Goal: Register for event/course

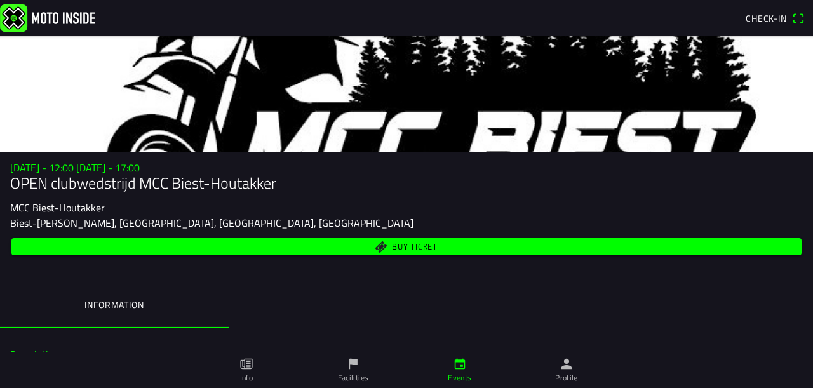
drag, startPoint x: 276, startPoint y: 17, endPoint x: 418, endPoint y: 192, distance: 225.7
click at [416, 194] on div "[DATE] - 12:00 [DATE] - 17:00 OPEN clubwedstrijd MCC Biest-[PERSON_NAME] MCC Bi…" at bounding box center [406, 210] width 813 height 96
drag, startPoint x: 812, startPoint y: 0, endPoint x: 531, endPoint y: 301, distance: 411.9
click at [531, 301] on ion-segment "Information" at bounding box center [406, 306] width 813 height 44
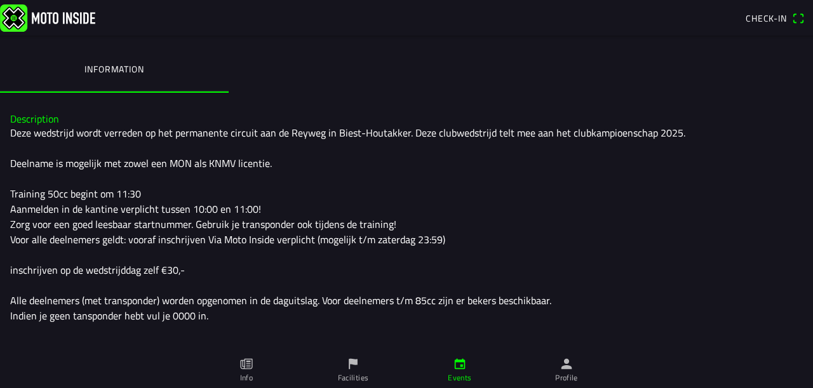
scroll to position [254, 0]
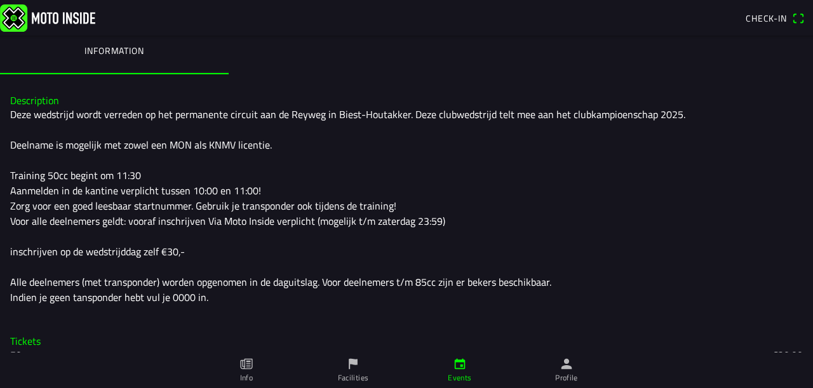
click at [565, 369] on icon "person" at bounding box center [566, 364] width 14 height 14
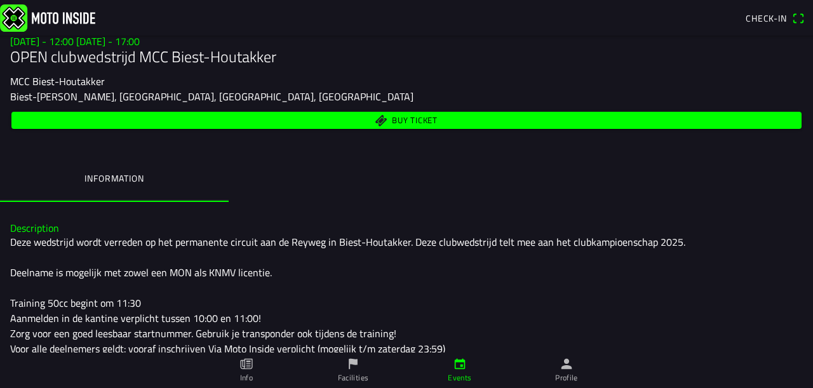
scroll to position [127, 0]
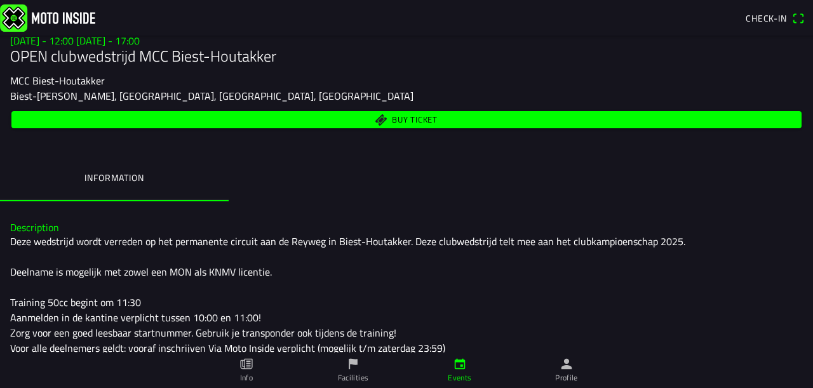
click at [467, 375] on ion-label "Events" at bounding box center [459, 377] width 23 height 11
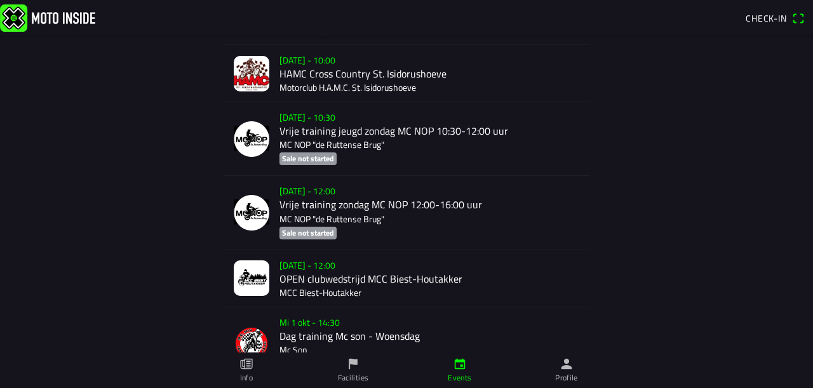
scroll to position [1016, 0]
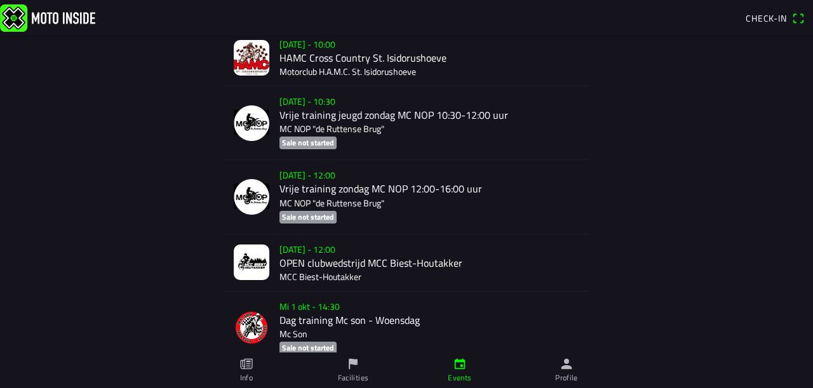
click at [333, 258] on div "[DATE] - 12:00 OPEN clubwedstrijd MCC Biest-[PERSON_NAME] MCC Biest-[PERSON_NAM…" at bounding box center [429, 262] width 300 height 57
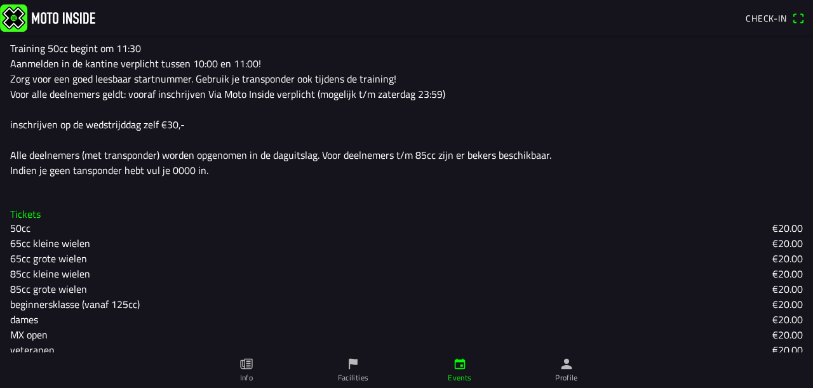
scroll to position [411, 0]
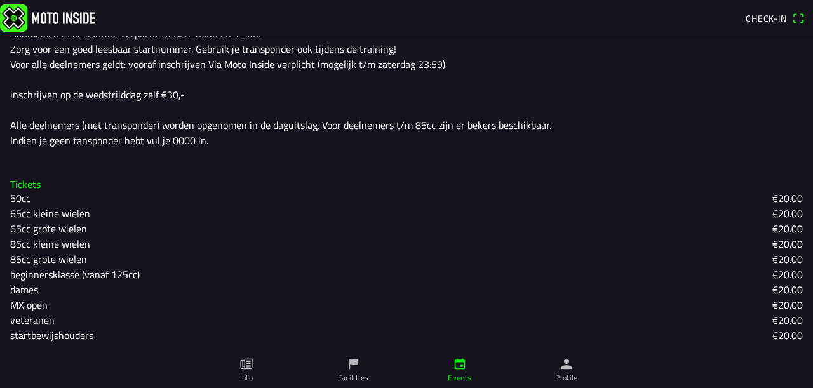
click at [0, 0] on slot "beginnersklasse (vanaf 125cc)" at bounding box center [0, 0] width 0 height 0
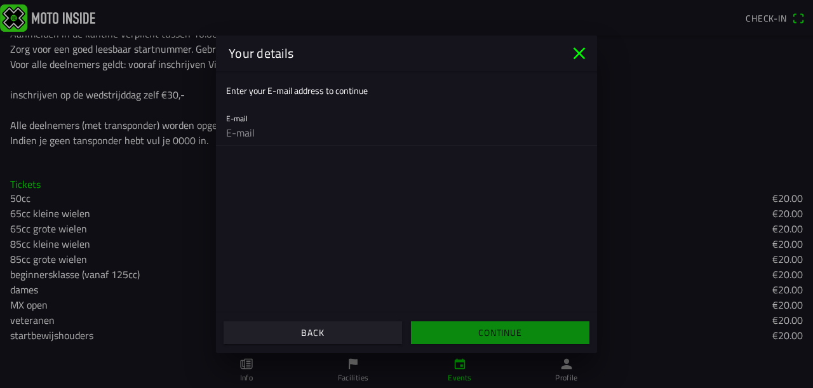
click at [579, 55] on icon "close" at bounding box center [579, 53] width 20 height 20
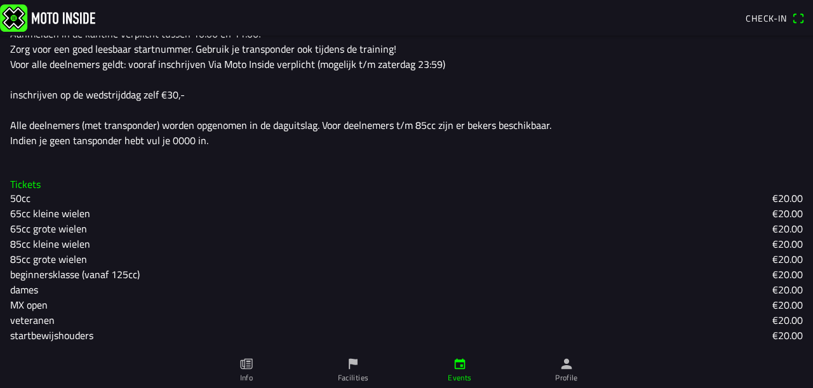
click at [0, 0] on slot "beginnersklasse (vanaf 125cc)" at bounding box center [0, 0] width 0 height 0
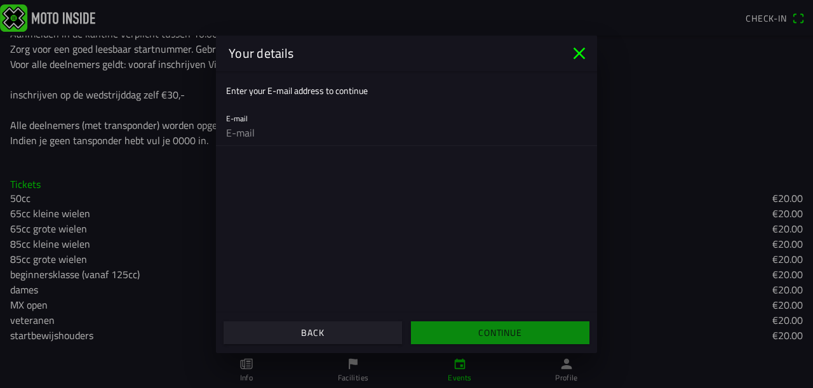
click at [251, 136] on input "email" at bounding box center [406, 132] width 361 height 25
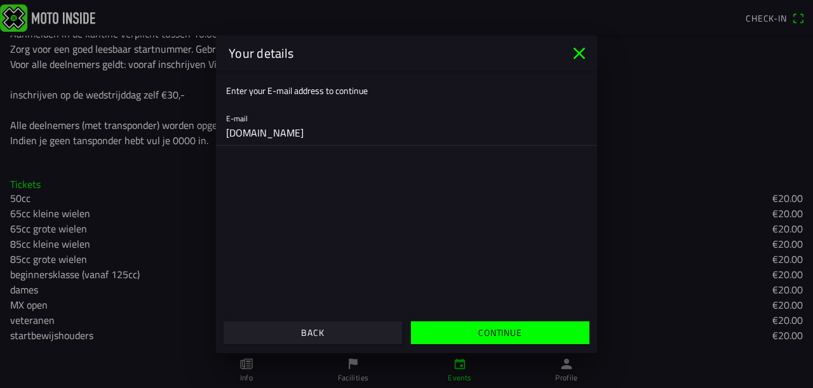
click at [273, 131] on input "[DOMAIN_NAME]" at bounding box center [406, 132] width 361 height 25
type input "[DOMAIN_NAME]"
drag, startPoint x: 320, startPoint y: 138, endPoint x: 0, endPoint y: 115, distance: 320.8
click at [0, 115] on ion-modal "Your details Enter your E-mail address to continue E-mail [DOMAIN_NAME] Continu…" at bounding box center [406, 194] width 813 height 388
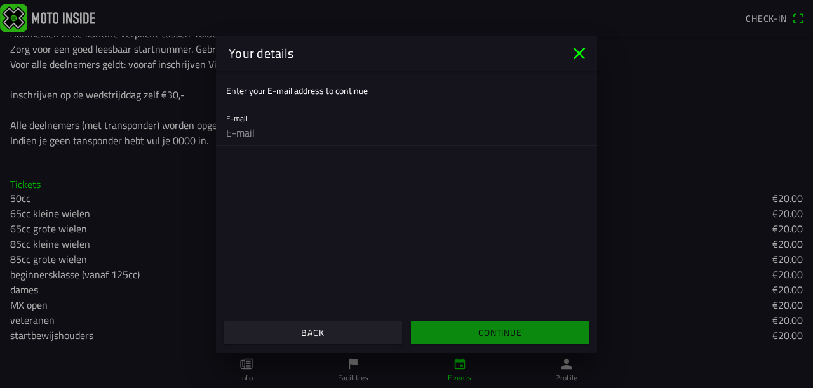
paste input "[EMAIL_ADDRESS][DOMAIN_NAME]"
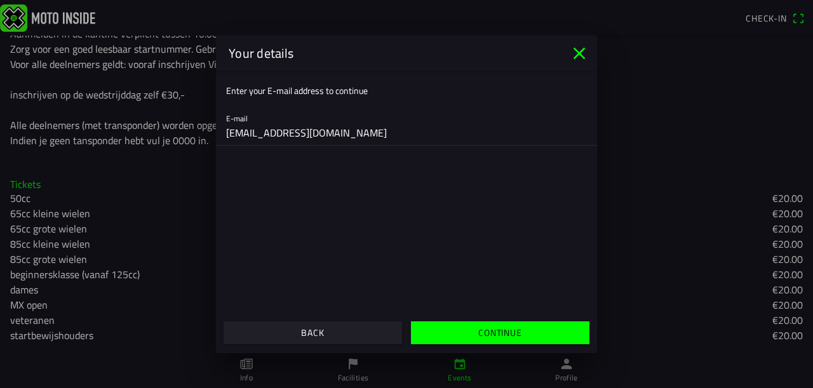
type input "[EMAIL_ADDRESS][DOMAIN_NAME]"
click at [414, 204] on main "Enter your E-mail address to continue E-mail [EMAIL_ADDRESS][DOMAIN_NAME]" at bounding box center [406, 191] width 381 height 241
click at [538, 338] on span "Continue" at bounding box center [499, 332] width 159 height 23
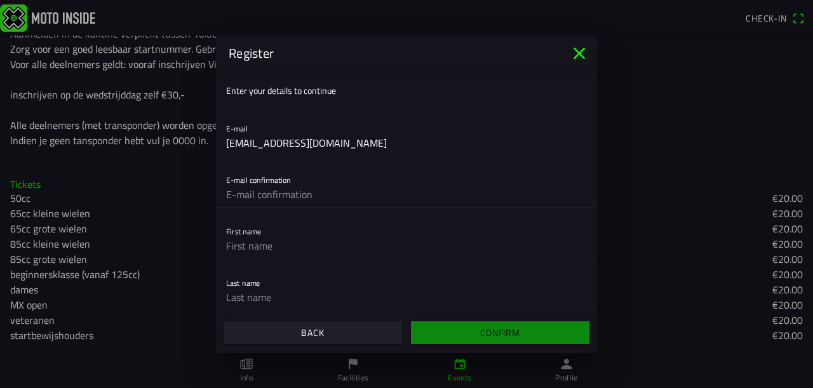
click at [226, 197] on input "text" at bounding box center [406, 194] width 361 height 25
type input "[EMAIL_ADDRESS][DOMAIN_NAME]"
type input "Lára"
type input "[PERSON_NAME]"
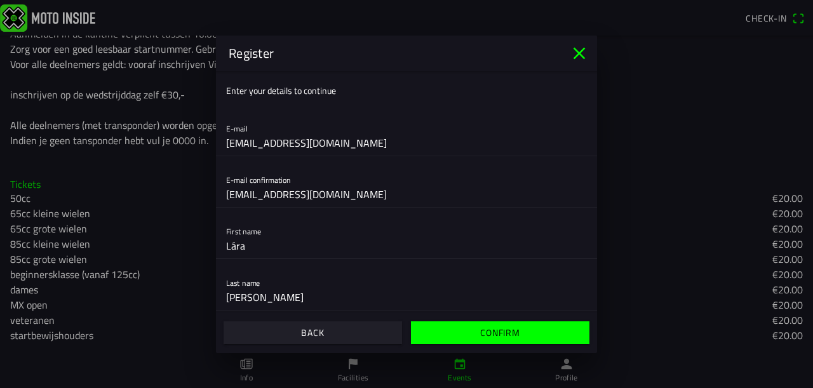
drag, startPoint x: 246, startPoint y: 243, endPoint x: 98, endPoint y: 237, distance: 147.4
click at [98, 237] on ion-modal "Register Enter your details to continue E-mail [EMAIL_ADDRESS][DOMAIN_NAME] E-m…" at bounding box center [406, 194] width 813 height 388
type input "[PERSON_NAME]"
drag, startPoint x: 130, startPoint y: 278, endPoint x: 54, endPoint y: 274, distance: 75.6
click at [54, 274] on ion-modal "Register Enter your details to continue E-mail [EMAIL_ADDRESS][DOMAIN_NAME] E-m…" at bounding box center [406, 194] width 813 height 388
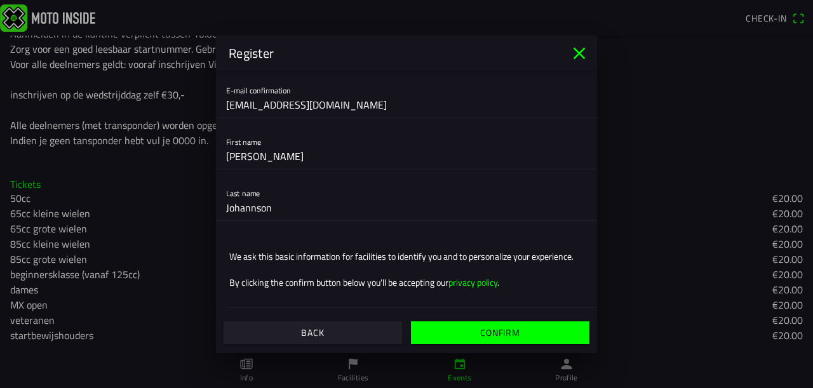
scroll to position [103, 0]
click at [324, 194] on input "Johannson" at bounding box center [406, 206] width 361 height 25
type input "Johannson"
click at [521, 331] on span "Confirm" at bounding box center [499, 332] width 159 height 23
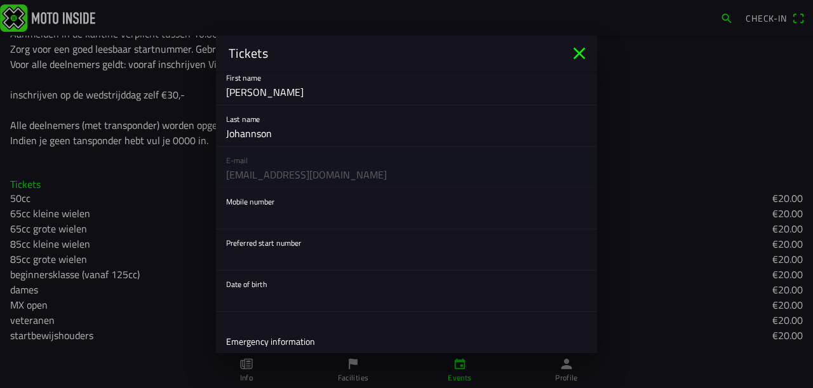
scroll to position [63, 0]
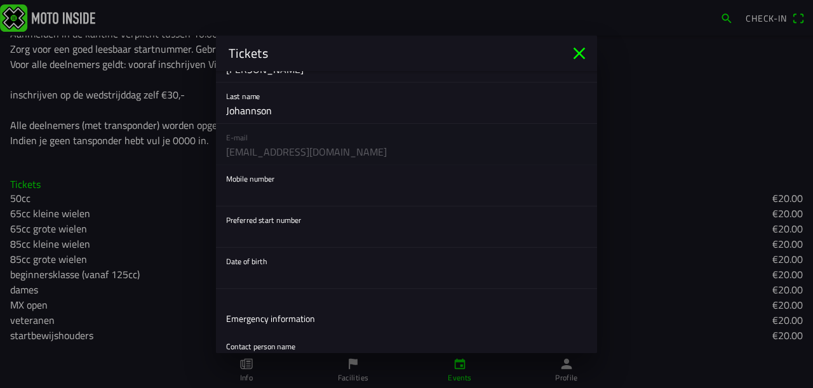
click at [265, 202] on input "text" at bounding box center [406, 192] width 361 height 25
click at [422, 202] on input "text" at bounding box center [406, 192] width 361 height 25
click at [233, 197] on input "text" at bounding box center [406, 192] width 361 height 25
type input "[PHONE_NUMBER]"
click at [234, 236] on input "text" at bounding box center [406, 234] width 361 height 25
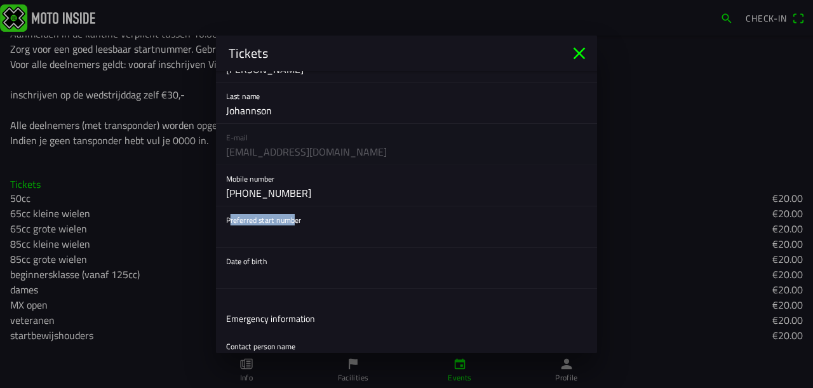
drag, startPoint x: 307, startPoint y: 215, endPoint x: 227, endPoint y: 215, distance: 80.6
click at [227, 215] on div "Preferred start number" at bounding box center [406, 226] width 361 height 41
click at [322, 220] on div "Preferred start number" at bounding box center [406, 226] width 361 height 41
drag, startPoint x: 319, startPoint y: 218, endPoint x: 228, endPoint y: 214, distance: 90.9
click at [228, 214] on div "Preferred start number" at bounding box center [406, 226] width 361 height 41
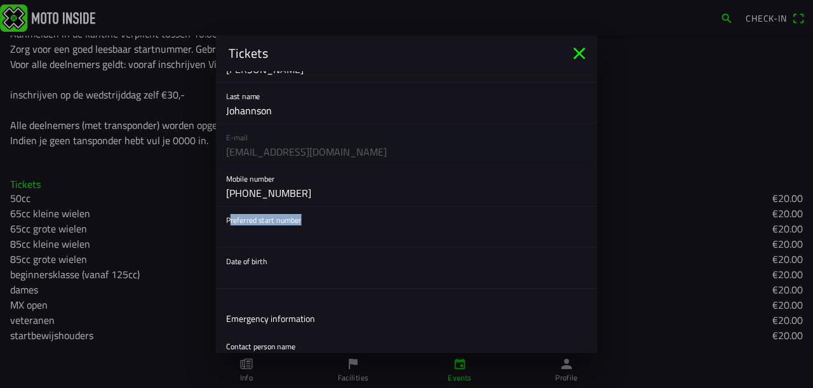
copy ion-label "Preferred start numbe"
click at [240, 230] on input "text" at bounding box center [406, 234] width 361 height 25
type input "45"
click at [249, 281] on button "button" at bounding box center [411, 268] width 371 height 41
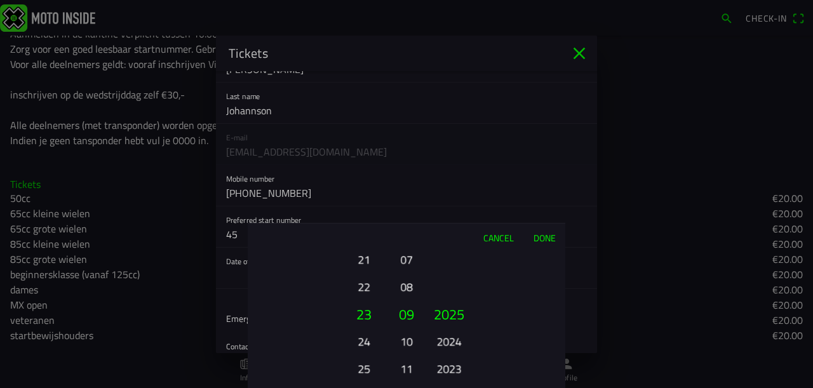
click at [363, 254] on button "21" at bounding box center [363, 259] width 35 height 22
click at [361, 263] on button "19" at bounding box center [363, 259] width 35 height 22
click at [361, 263] on button "17" at bounding box center [363, 259] width 35 height 22
click at [361, 263] on button "15" at bounding box center [363, 259] width 35 height 22
click at [361, 263] on button "13" at bounding box center [363, 259] width 35 height 22
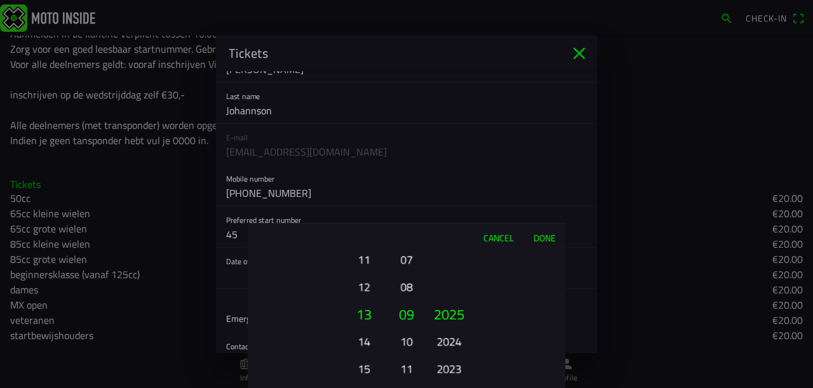
click at [361, 263] on button "11" at bounding box center [363, 259] width 35 height 22
click at [364, 257] on button "09" at bounding box center [363, 259] width 35 height 22
click at [405, 289] on button "08" at bounding box center [406, 287] width 18 height 22
click at [455, 359] on button "2023" at bounding box center [448, 368] width 35 height 22
click at [454, 364] on button "2021" at bounding box center [448, 368] width 35 height 22
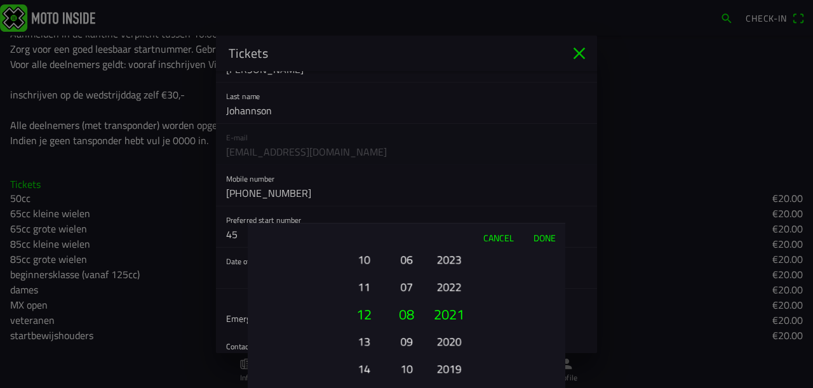
click at [454, 364] on button "2019" at bounding box center [448, 368] width 35 height 22
click at [455, 293] on button "2020" at bounding box center [448, 287] width 35 height 22
click at [450, 337] on button "2019" at bounding box center [448, 341] width 35 height 22
click at [450, 337] on button "2018" at bounding box center [448, 341] width 35 height 22
click at [450, 337] on button "2017" at bounding box center [448, 341] width 35 height 22
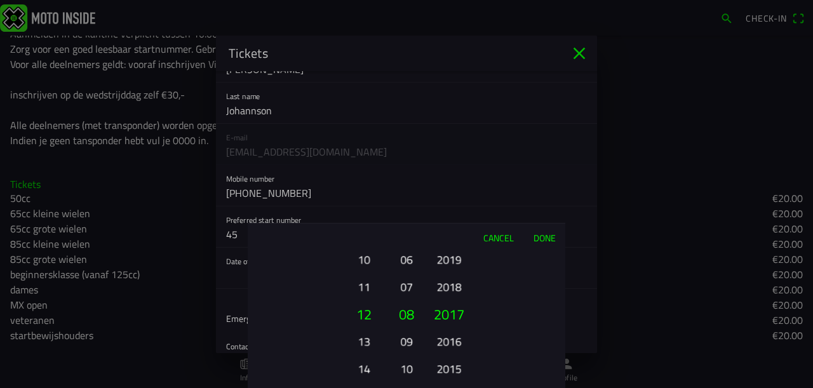
click at [450, 337] on button "2016" at bounding box center [448, 341] width 35 height 22
click at [450, 337] on button "2015" at bounding box center [448, 341] width 35 height 22
click at [450, 337] on button "2014" at bounding box center [448, 341] width 35 height 22
click at [450, 337] on div "2025 2024 2023 2022 2021 2020 2019 2018 2017 2016 2015 2014 2013 2012 2011 2010…" at bounding box center [448, 368] width 43 height 136
click at [450, 357] on button "2012" at bounding box center [448, 368] width 35 height 22
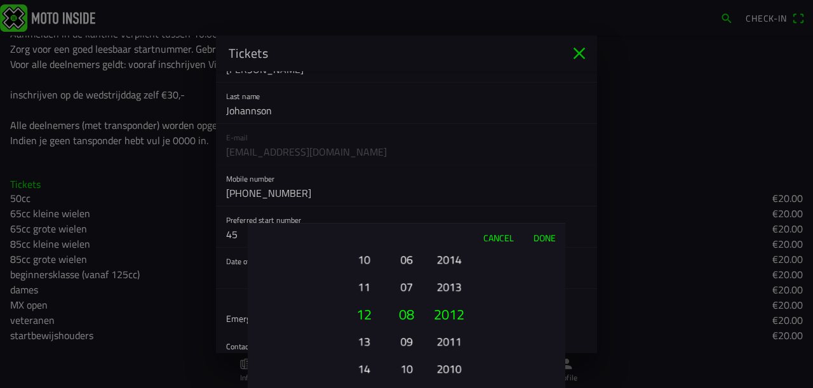
click at [450, 337] on ion-picker-column "2025 2024 2023 2022 2021 2020 2019 2018 2017 2016 2015 2014 2013 2012 2011 2010…" at bounding box center [493, 319] width 143 height 136
click at [450, 337] on button "2010" at bounding box center [448, 341] width 35 height 22
click at [542, 236] on button "Done" at bounding box center [544, 237] width 42 height 28
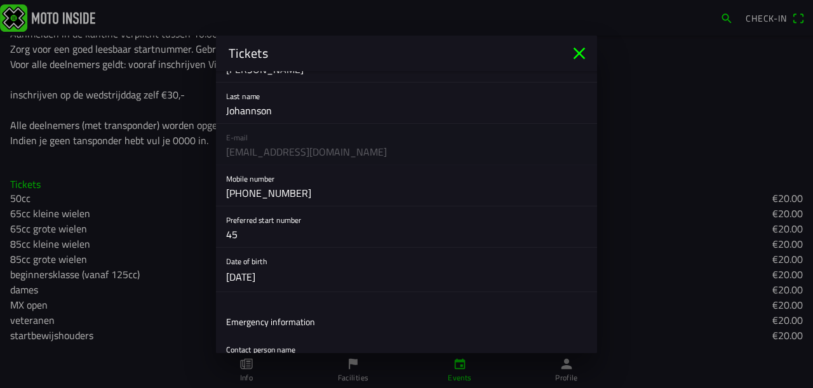
click at [255, 273] on button "button" at bounding box center [411, 270] width 371 height 44
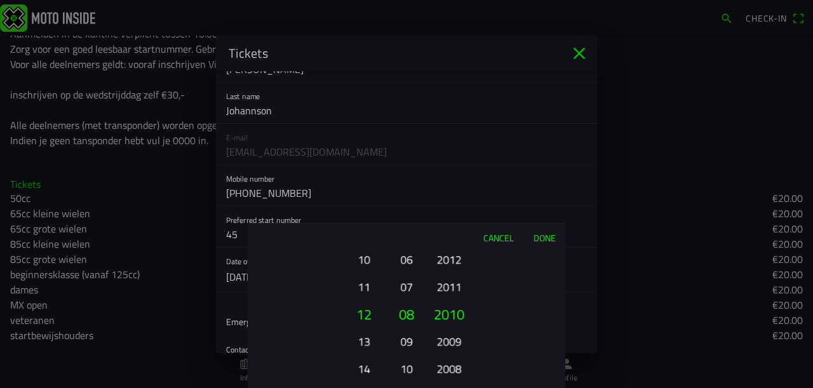
click at [368, 293] on button "11" at bounding box center [363, 287] width 35 height 22
click at [368, 293] on button "10" at bounding box center [363, 287] width 35 height 22
click at [360, 287] on button "09" at bounding box center [363, 287] width 35 height 22
click at [556, 235] on button "Done" at bounding box center [544, 237] width 42 height 28
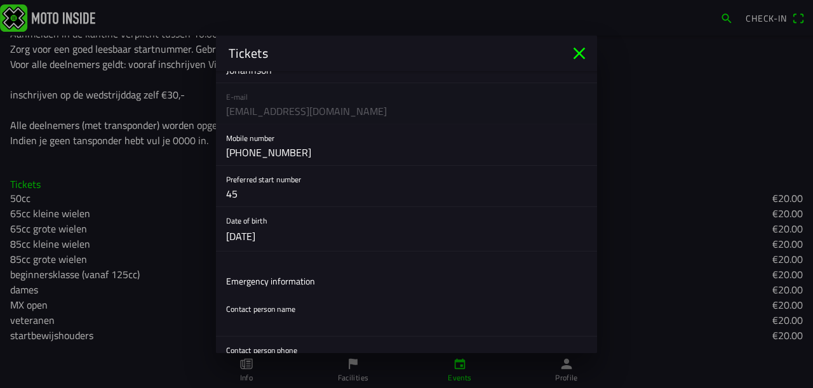
scroll to position [127, 0]
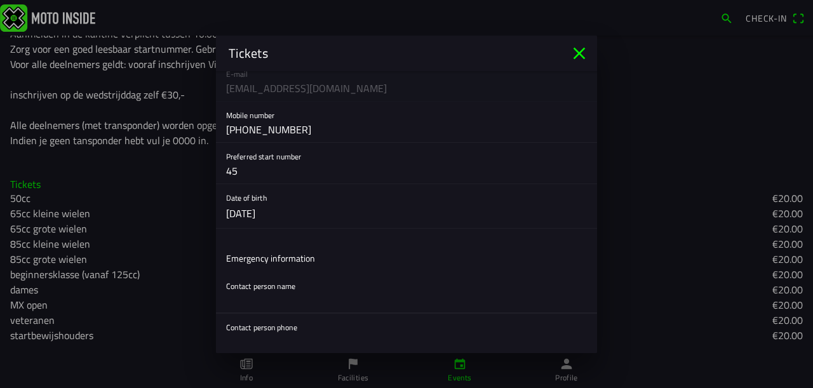
click at [256, 295] on input "text" at bounding box center [406, 300] width 361 height 25
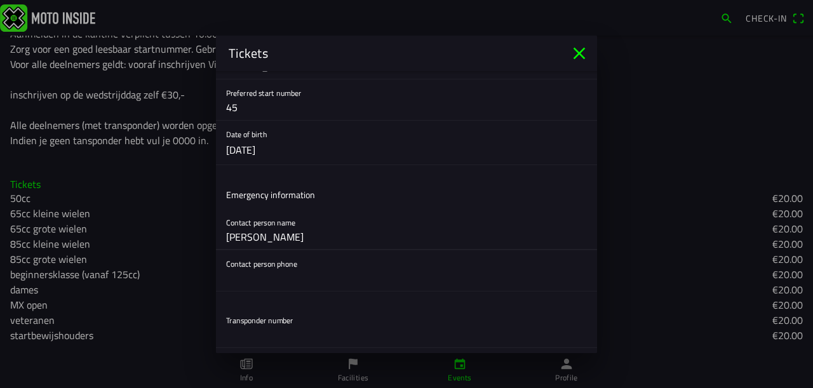
type input "[PERSON_NAME]"
click at [265, 293] on ion-list "Emergency information Contact person name [PERSON_NAME] Contact person phone" at bounding box center [406, 235] width 381 height 121
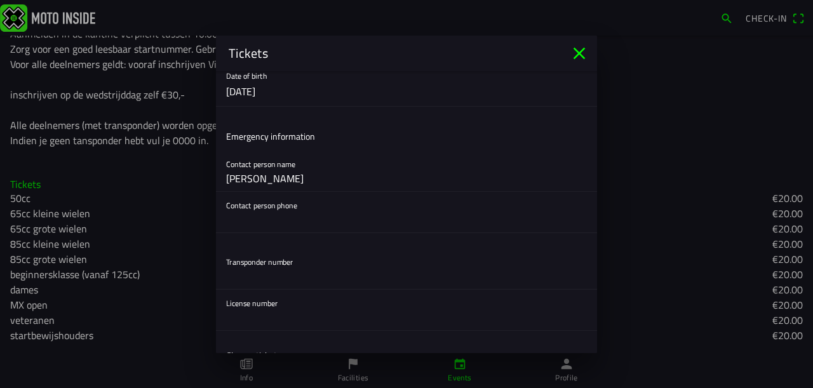
scroll to position [246, 0]
click at [241, 230] on input "text" at bounding box center [406, 221] width 361 height 25
type input "f"
type input "[PHONE_NUMBER]"
drag, startPoint x: 296, startPoint y: 263, endPoint x: 226, endPoint y: 265, distance: 69.9
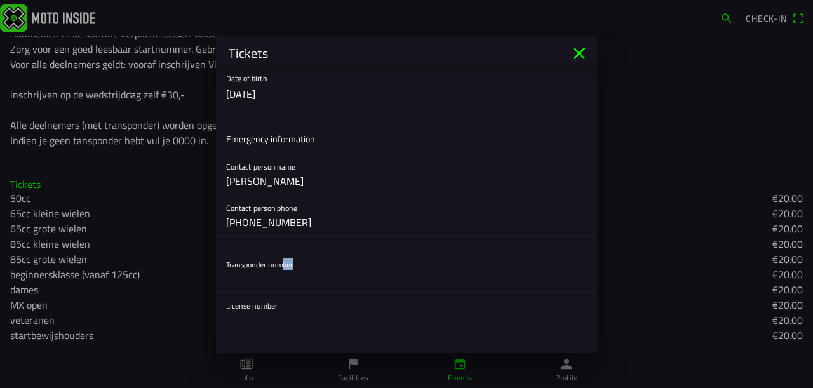
click at [226, 265] on div "Transponder number" at bounding box center [406, 271] width 361 height 41
click at [303, 266] on input "text" at bounding box center [406, 278] width 361 height 25
drag, startPoint x: 303, startPoint y: 265, endPoint x: 241, endPoint y: 259, distance: 61.9
click at [241, 259] on div "Transponder number" at bounding box center [406, 271] width 361 height 41
drag, startPoint x: 226, startPoint y: 260, endPoint x: 314, endPoint y: 263, distance: 88.3
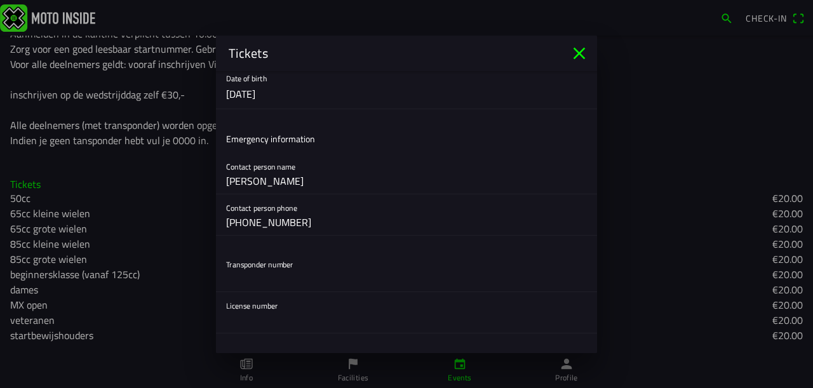
click at [314, 263] on div "Transponder number" at bounding box center [406, 271] width 361 height 41
copy ion-label "Transponder number"
click at [262, 275] on input "text" at bounding box center [406, 278] width 361 height 25
type input "0000"
click at [336, 302] on div "License number" at bounding box center [406, 312] width 361 height 41
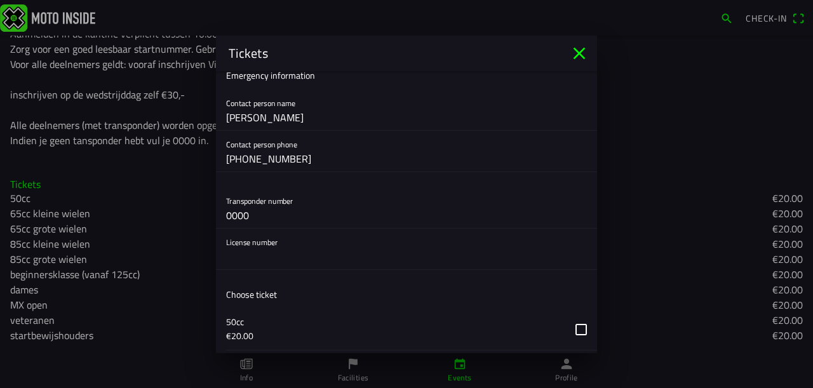
scroll to position [373, 0]
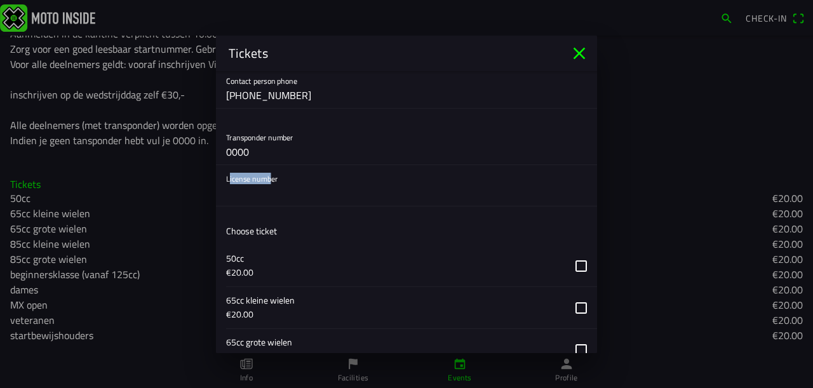
drag, startPoint x: 276, startPoint y: 173, endPoint x: 223, endPoint y: 175, distance: 52.7
click at [223, 175] on div "License number" at bounding box center [406, 185] width 381 height 41
copy ion-label "License num"
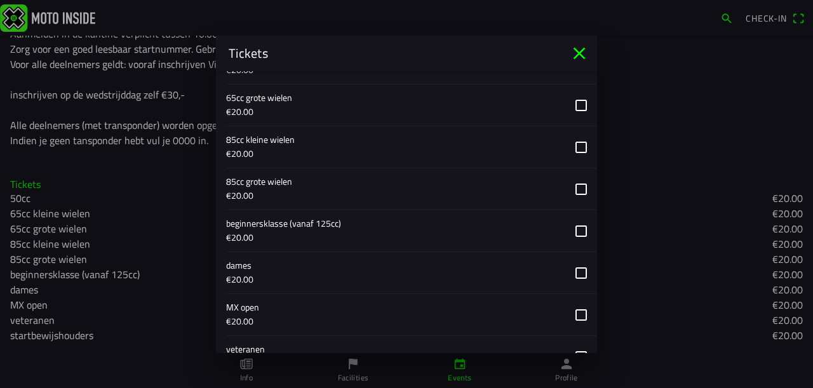
scroll to position [627, 0]
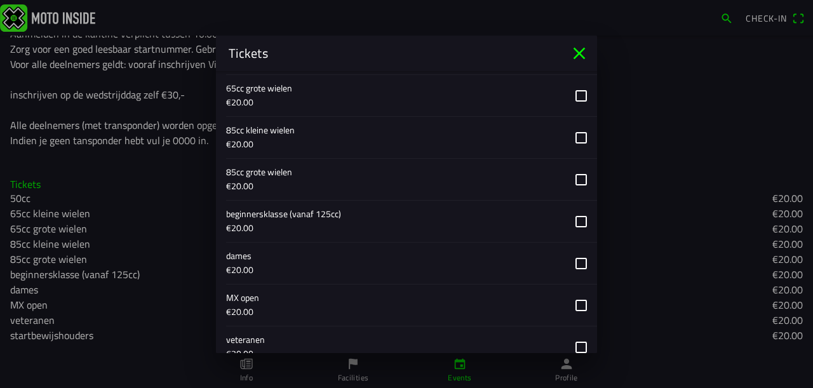
click at [571, 217] on button "button" at bounding box center [411, 221] width 371 height 41
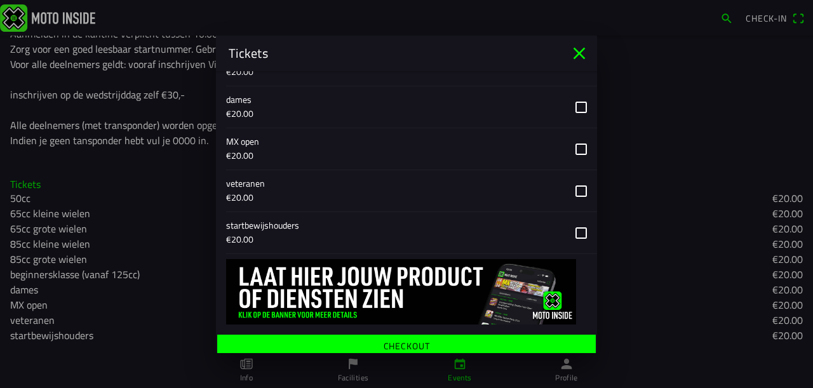
scroll to position [788, 0]
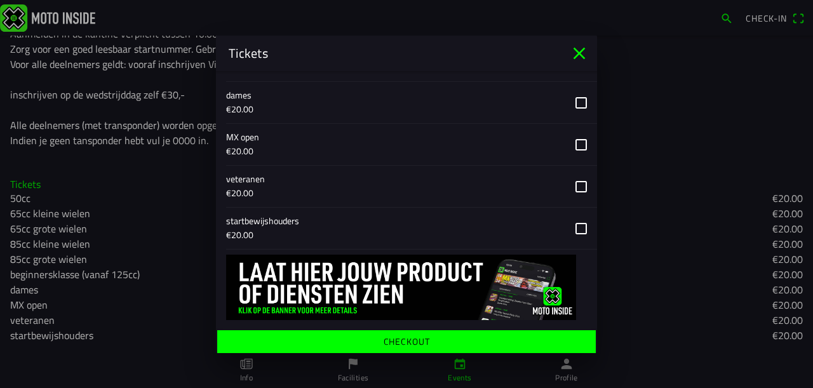
click at [406, 340] on ion-label "Checkout" at bounding box center [406, 341] width 46 height 9
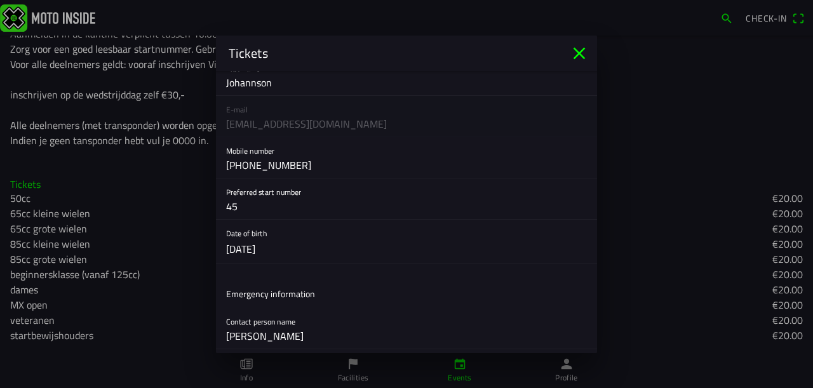
scroll to position [90, 0]
click at [243, 205] on input "45" at bounding box center [406, 208] width 361 height 25
type input "4"
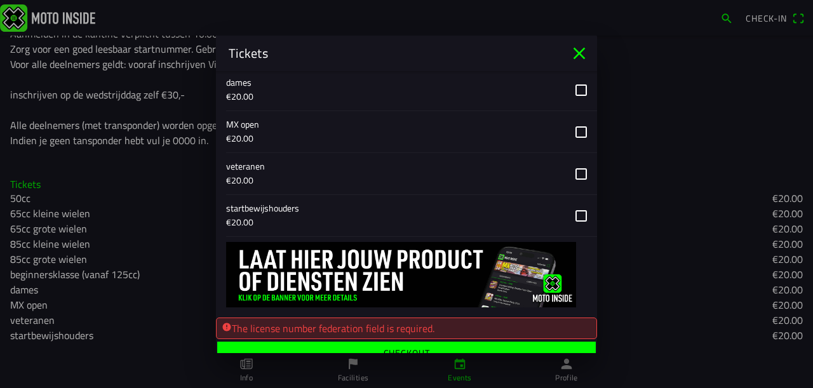
scroll to position [812, 0]
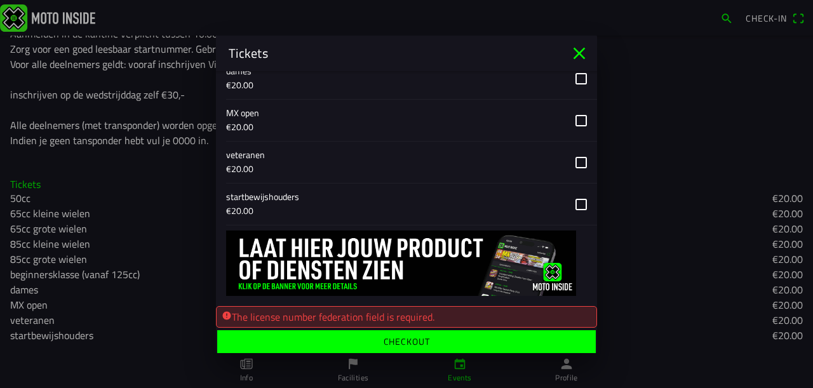
click at [405, 344] on ion-label "Checkout" at bounding box center [406, 341] width 46 height 9
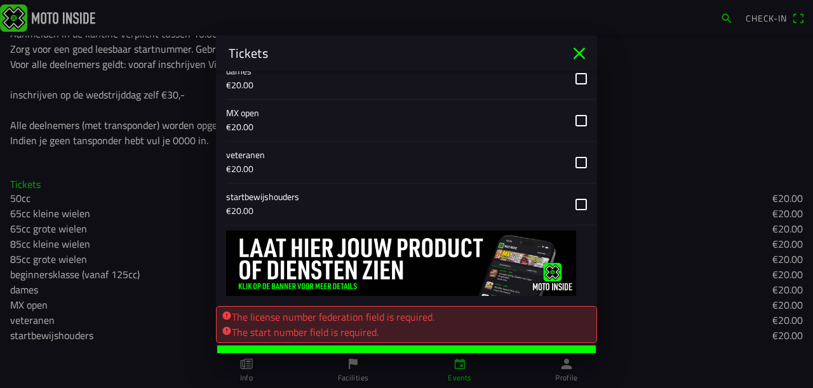
click at [326, 109] on button "button" at bounding box center [411, 120] width 371 height 41
